Goal: Transaction & Acquisition: Purchase product/service

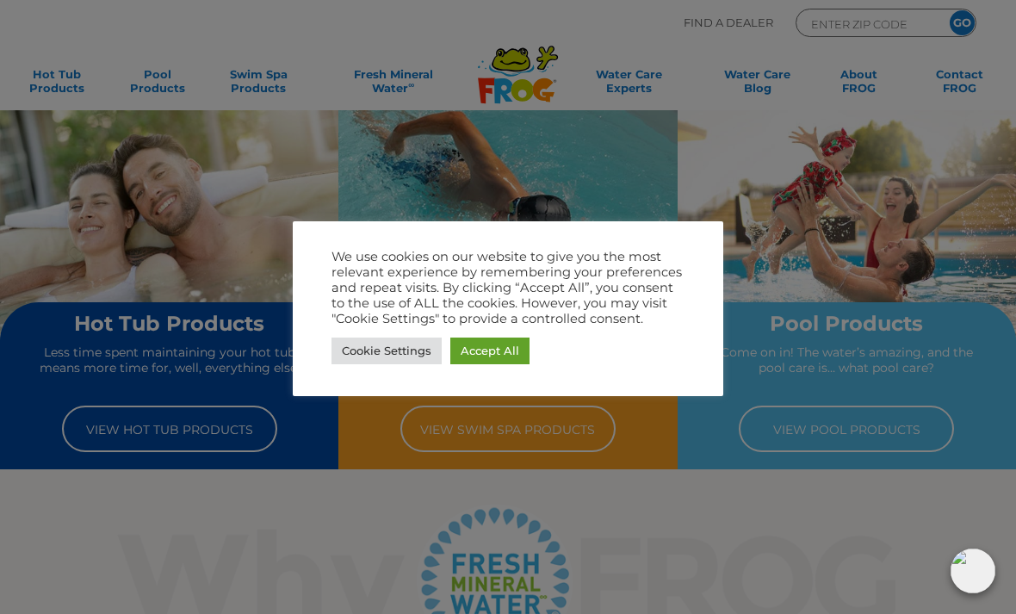
click at [398, 356] on link "Cookie Settings" at bounding box center [386, 350] width 110 height 27
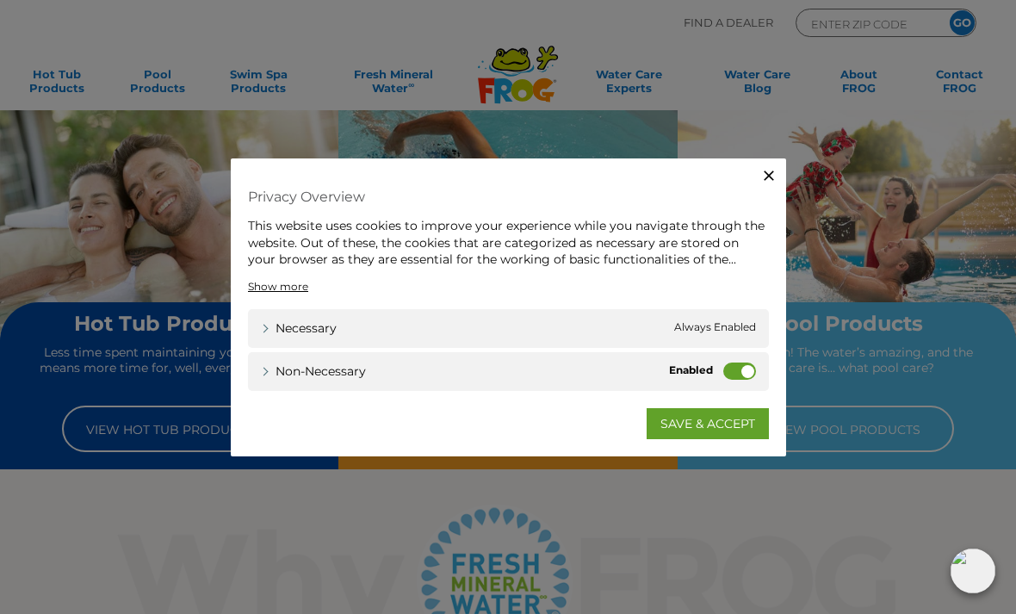
click at [742, 368] on label "Non-necessary" at bounding box center [739, 370] width 33 height 17
click at [0, 0] on input "Non-necessary" at bounding box center [0, 0] width 0 height 0
click at [700, 423] on link "SAVE & ACCEPT" at bounding box center [707, 422] width 122 height 31
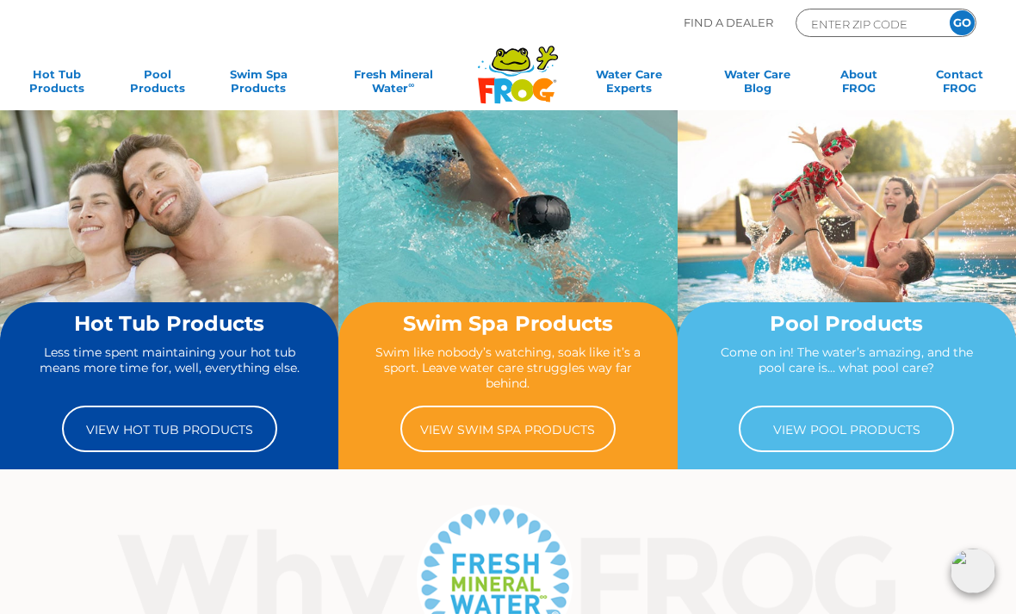
click at [867, 430] on link "View Pool Products" at bounding box center [846, 428] width 215 height 46
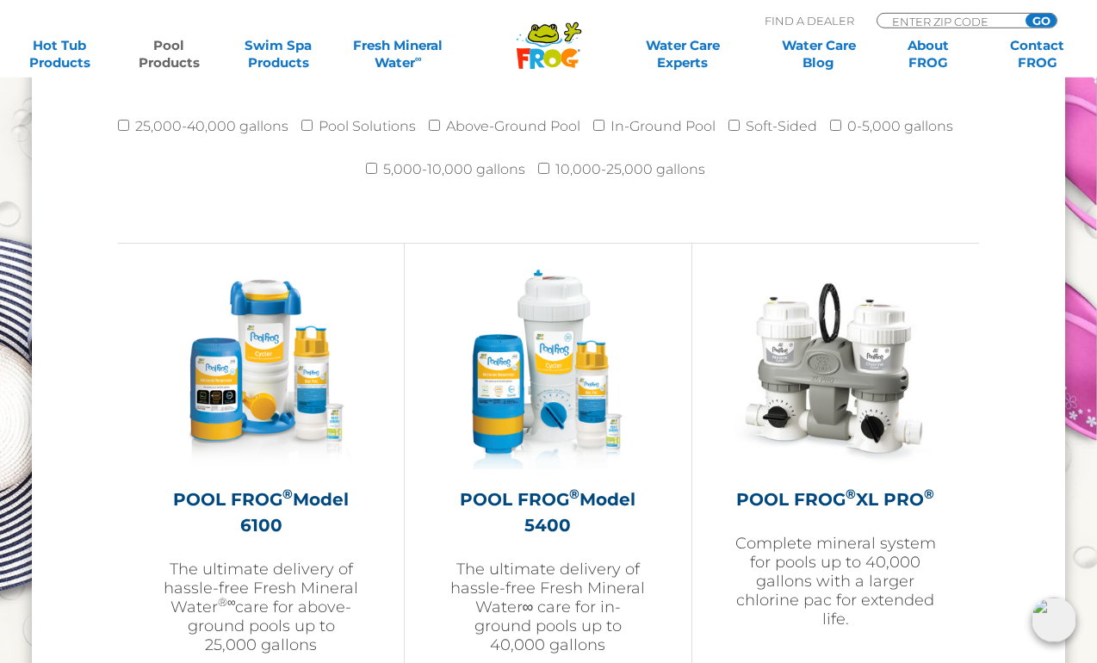
scroll to position [2361, 0]
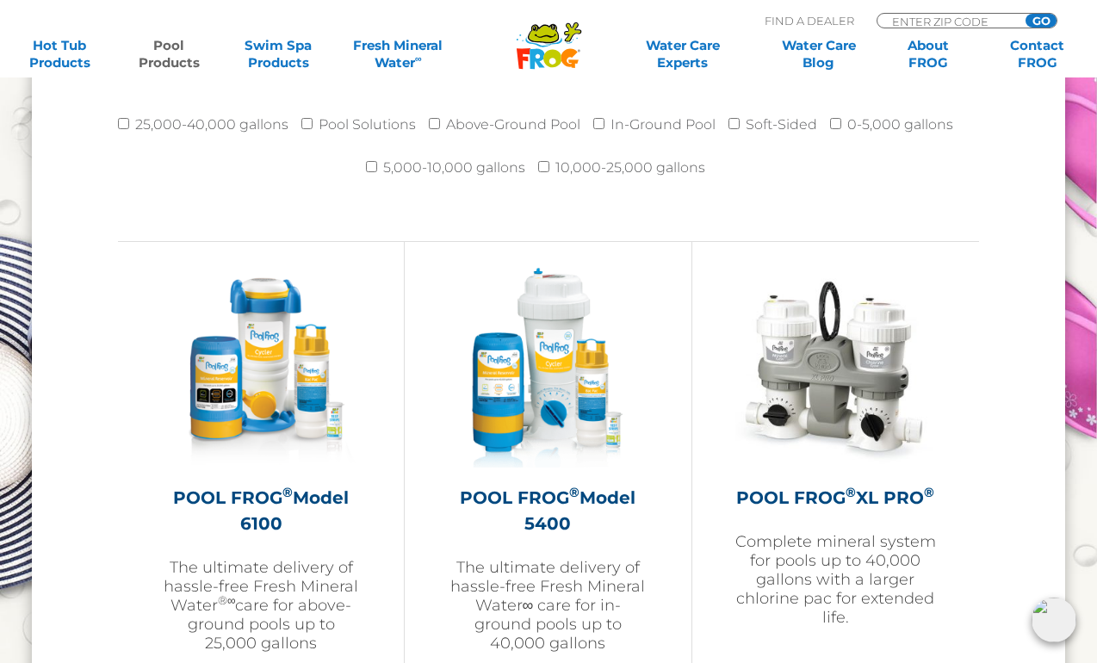
click at [553, 507] on h2 "POOL FROG ® Model 5400" at bounding box center [548, 511] width 200 height 52
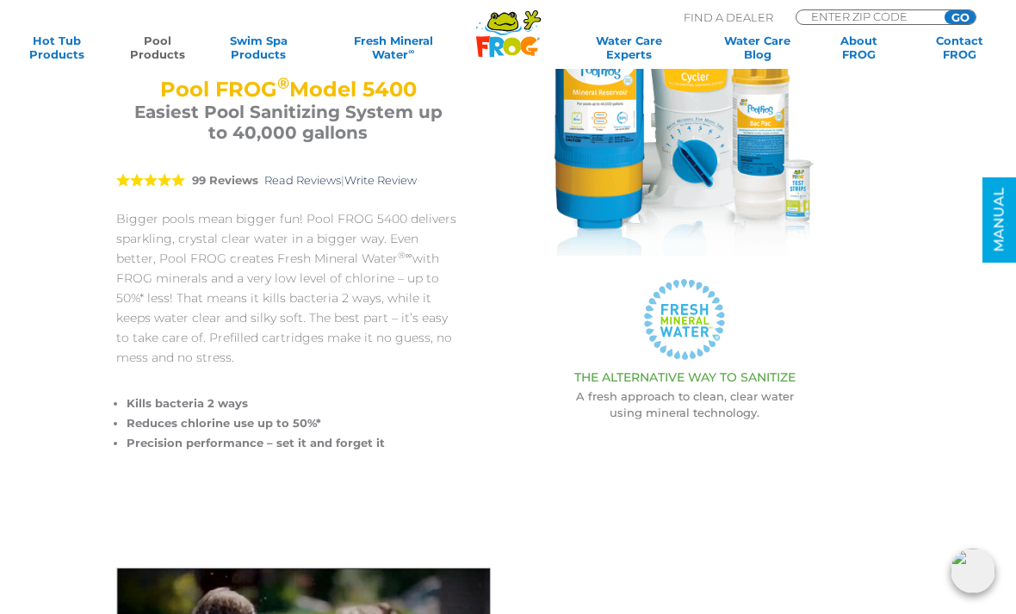
scroll to position [165, 0]
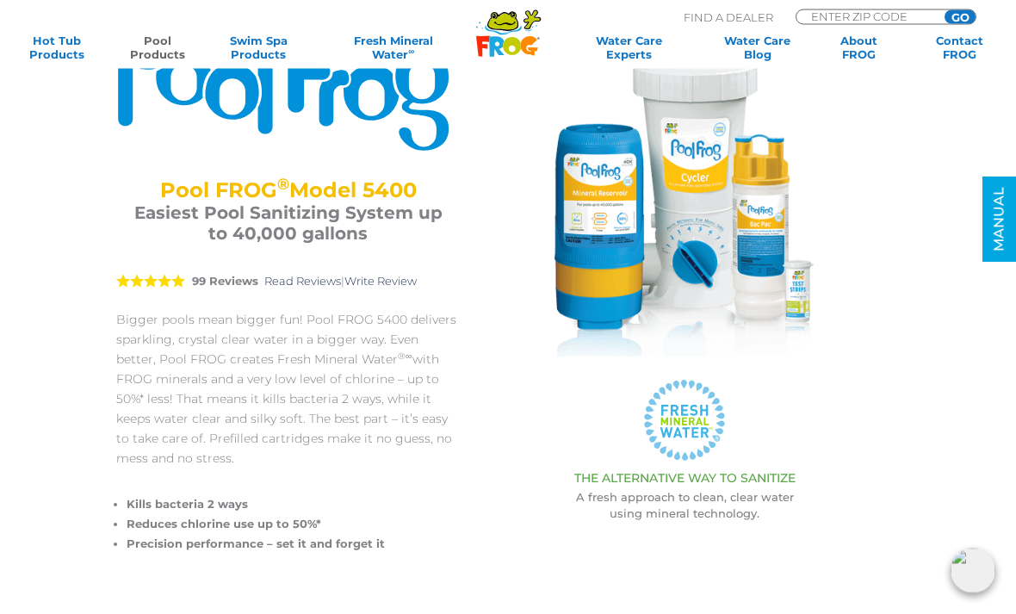
click at [828, 18] on input "ENTER ZIP CODE" at bounding box center [867, 16] width 116 height 12
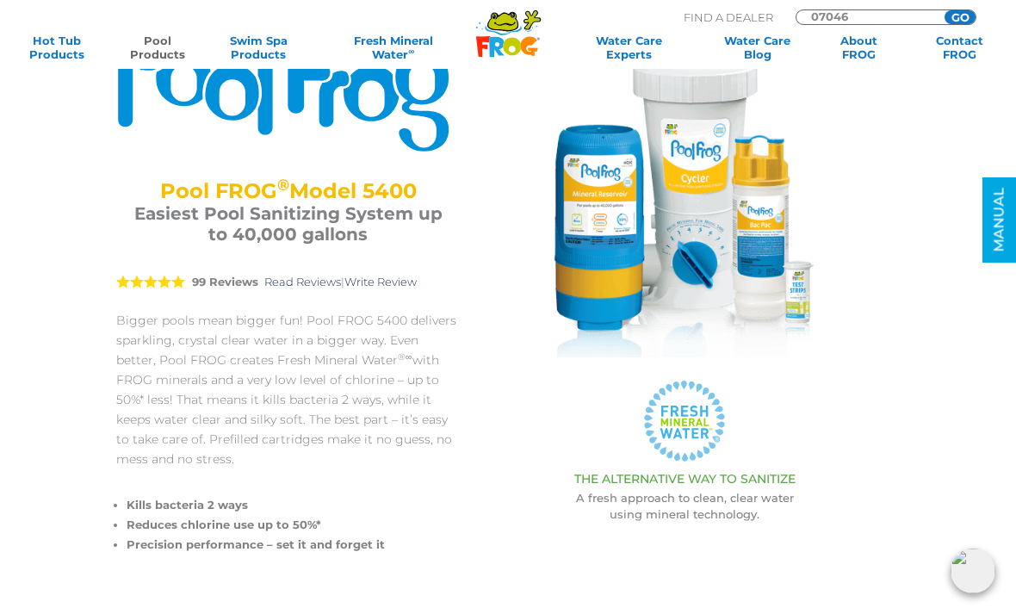
type input "07046"
click at [955, 19] on input "GO" at bounding box center [959, 17] width 31 height 14
click at [957, 15] on input "GO" at bounding box center [959, 17] width 31 height 14
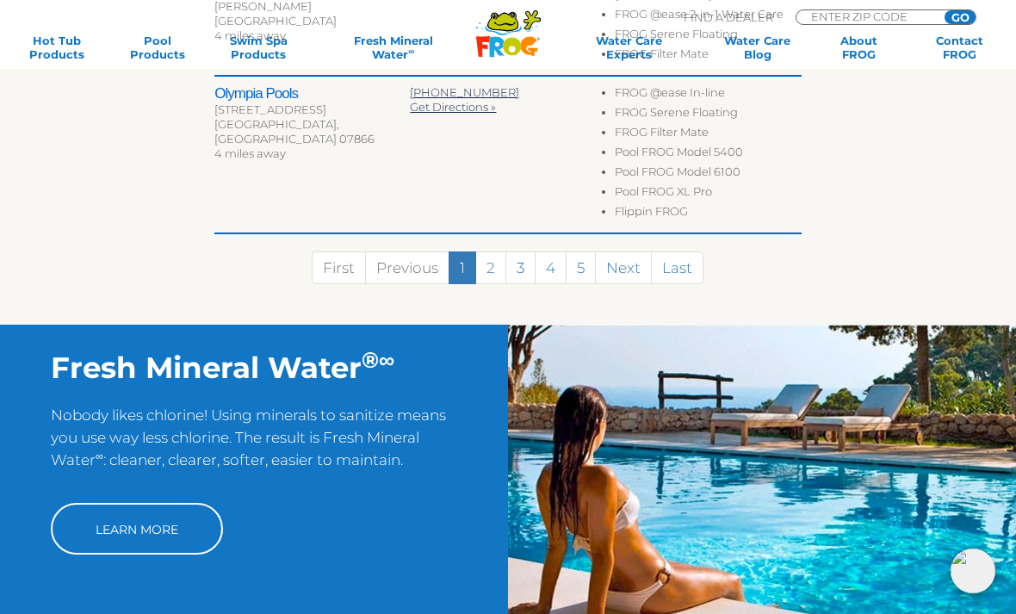
scroll to position [1233, 0]
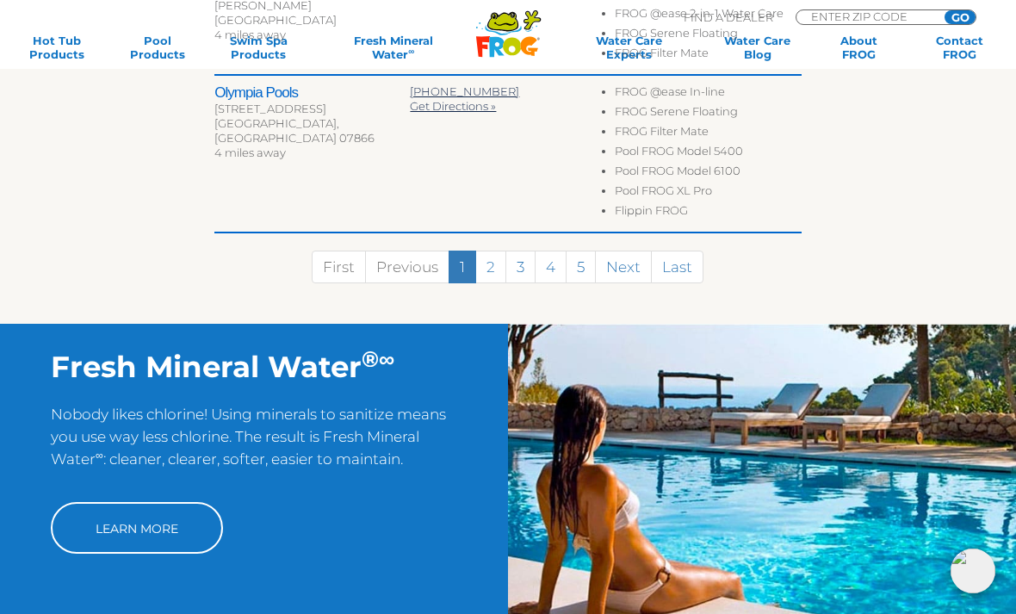
click at [491, 250] on link "2" at bounding box center [490, 266] width 31 height 33
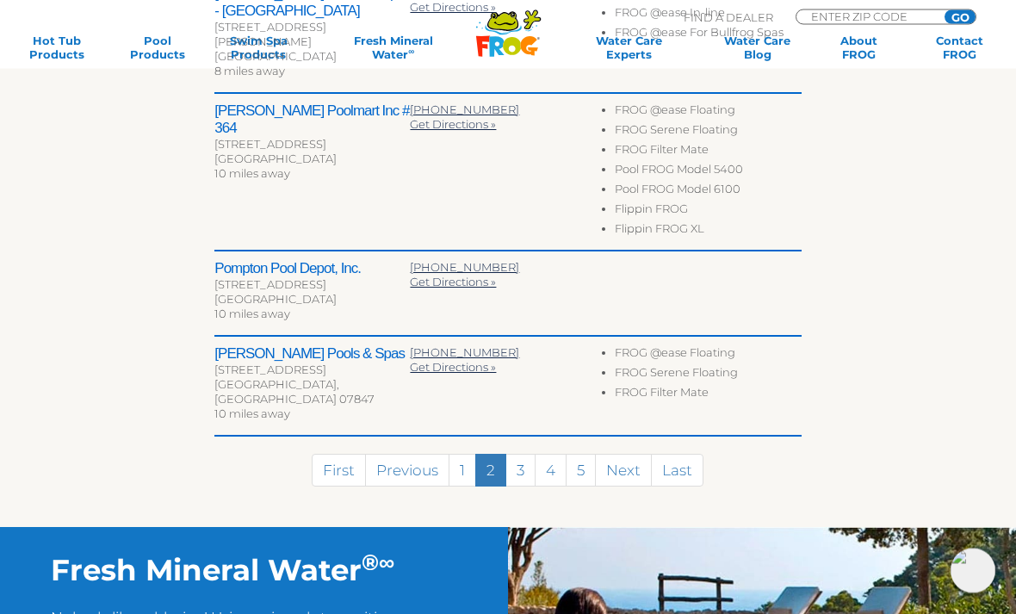
scroll to position [952, 0]
click at [454, 454] on link "1" at bounding box center [462, 470] width 28 height 33
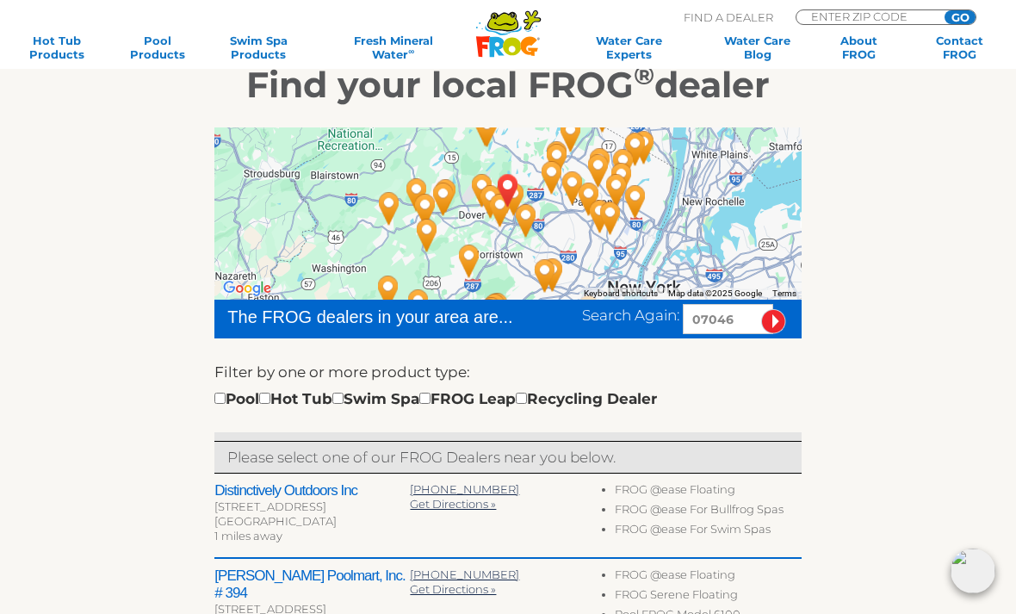
scroll to position [239, 0]
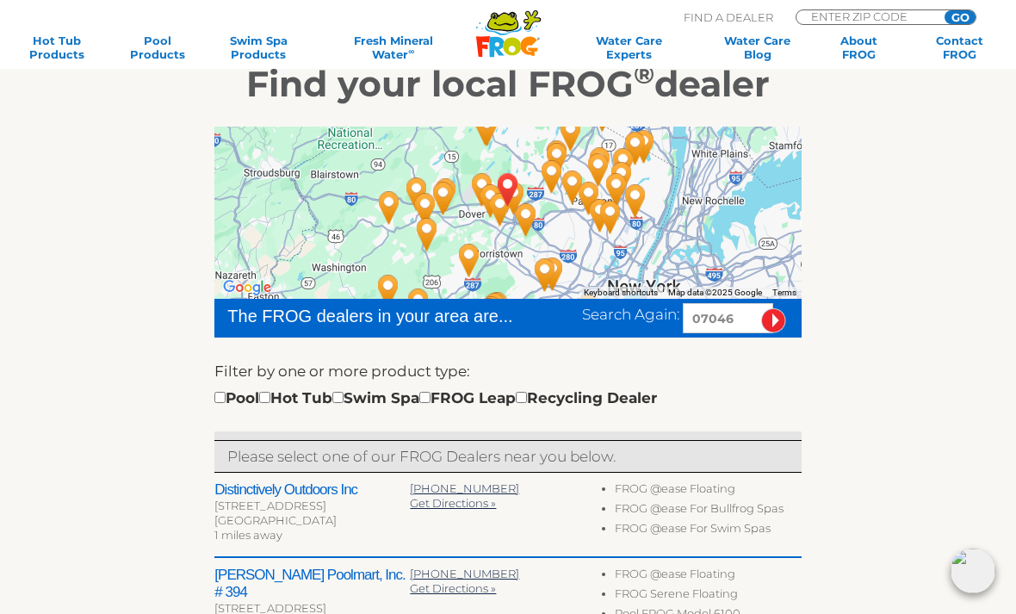
click at [314, 486] on h2 "Distinctively Outdoors Inc" at bounding box center [311, 489] width 195 height 17
